Goal: Task Accomplishment & Management: Manage account settings

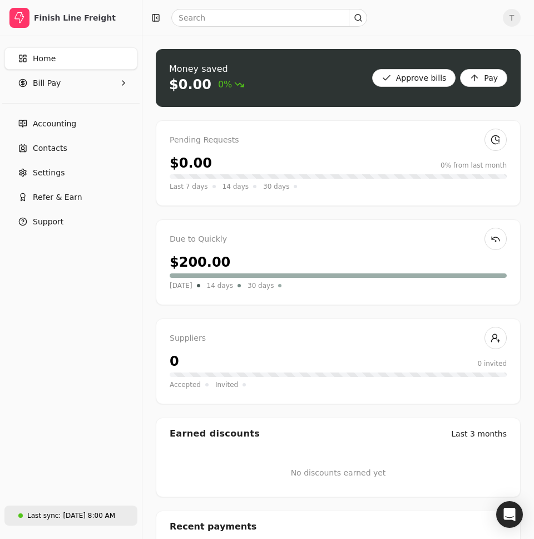
click at [93, 514] on div "Aug 26, 8:00 AM" at bounding box center [89, 515] width 52 height 10
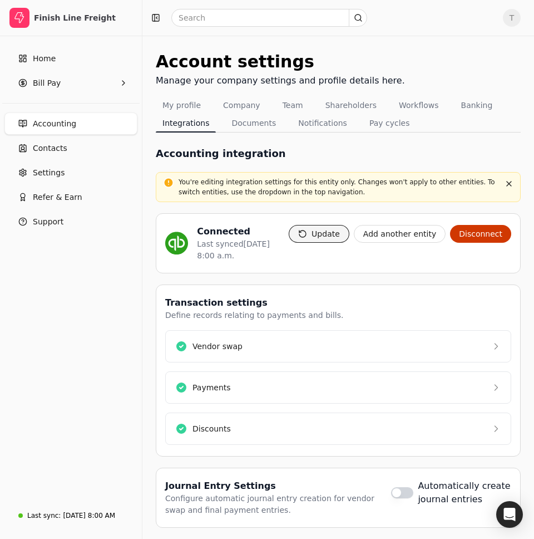
click at [327, 229] on button "Update" at bounding box center [319, 234] width 61 height 18
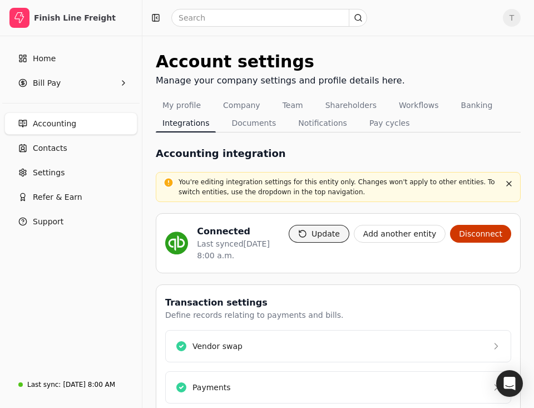
click at [326, 239] on button "Update" at bounding box center [319, 234] width 61 height 18
click at [331, 240] on button "Update" at bounding box center [319, 234] width 61 height 18
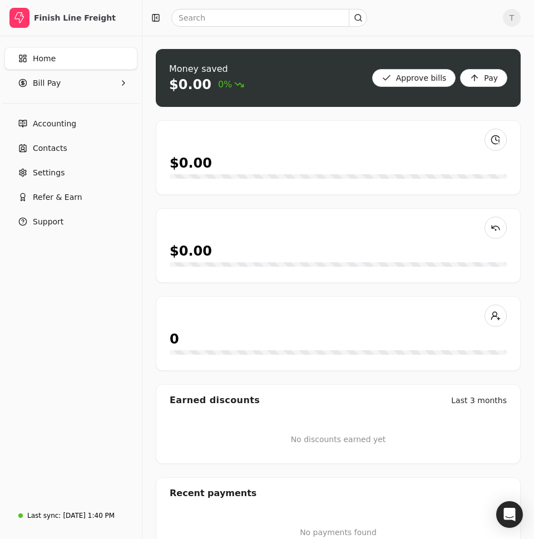
click at [516, 18] on span "T" at bounding box center [512, 18] width 18 height 18
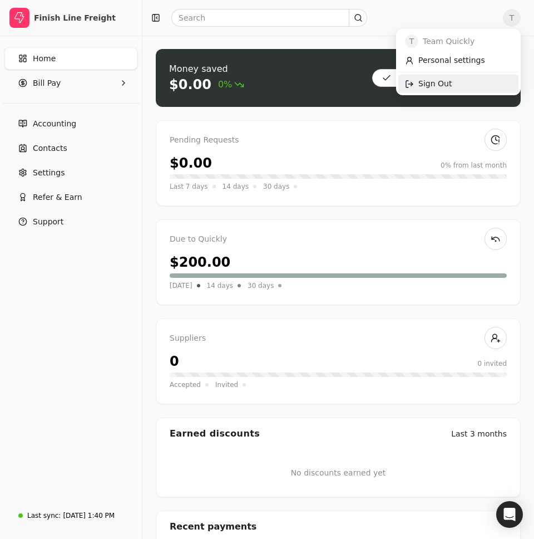
click at [468, 76] on link "Sign Out" at bounding box center [458, 84] width 120 height 18
